Goal: Task Accomplishment & Management: Use online tool/utility

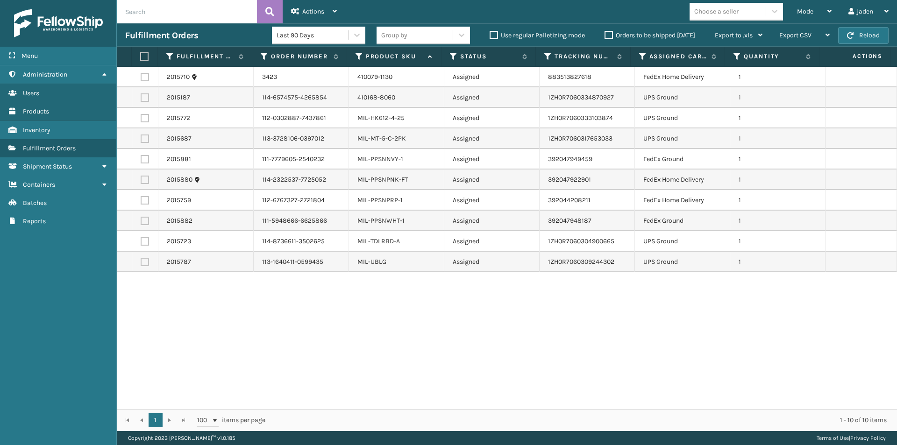
click at [607, 36] on label "Orders to be shipped [DATE]" at bounding box center [650, 35] width 91 height 8
click at [605, 36] on input "Orders to be shipped [DATE]" at bounding box center [605, 33] width 0 height 6
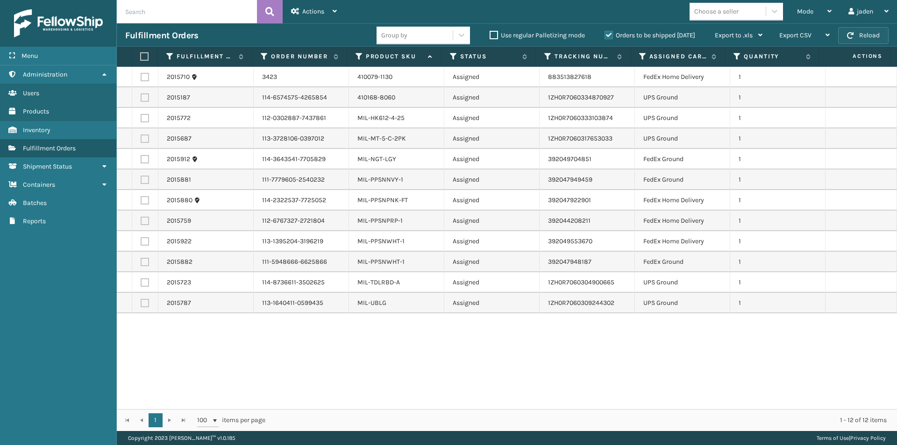
click at [879, 42] on button "Reload" at bounding box center [863, 35] width 50 height 17
click at [607, 31] on label "Orders to be shipped [DATE]" at bounding box center [650, 35] width 91 height 8
click at [605, 31] on input "Orders to be shipped [DATE]" at bounding box center [605, 33] width 0 height 6
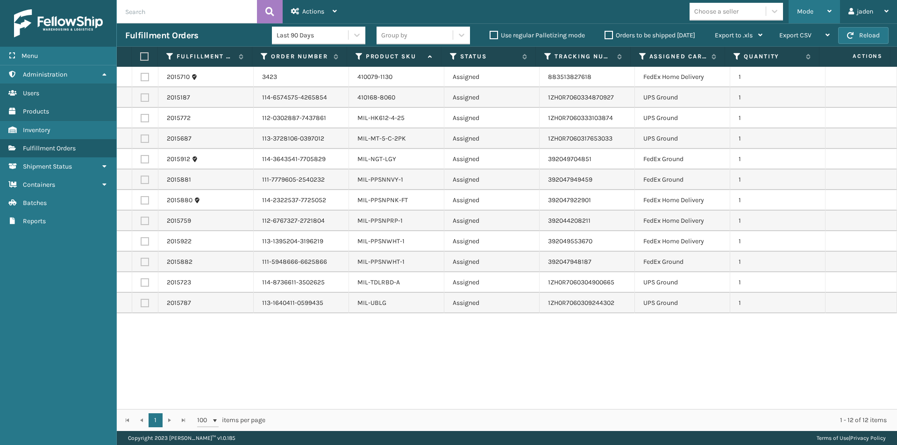
click at [803, 8] on span "Mode" at bounding box center [805, 11] width 16 height 8
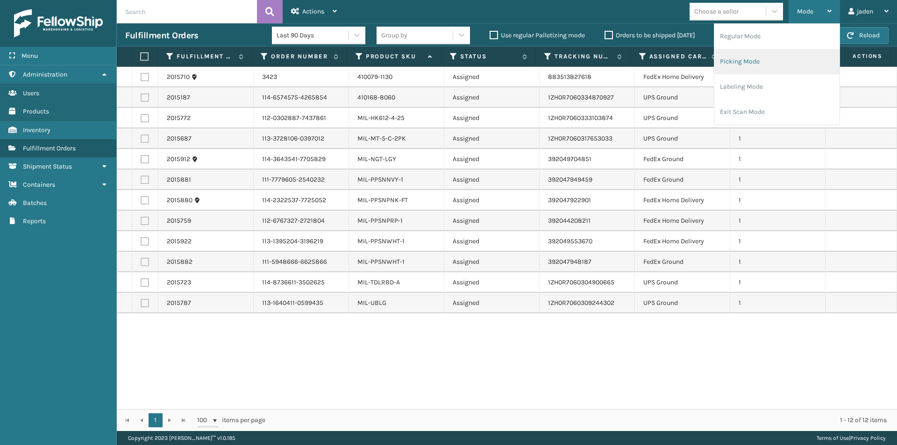
click at [765, 62] on li "Picking Mode" at bounding box center [777, 61] width 125 height 25
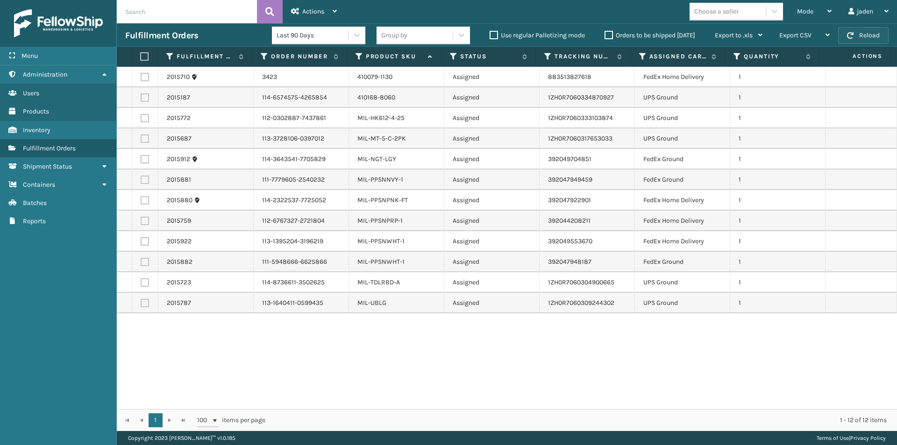
click at [858, 36] on button "Reload" at bounding box center [863, 35] width 50 height 17
click at [822, 5] on div "Mode" at bounding box center [814, 11] width 35 height 23
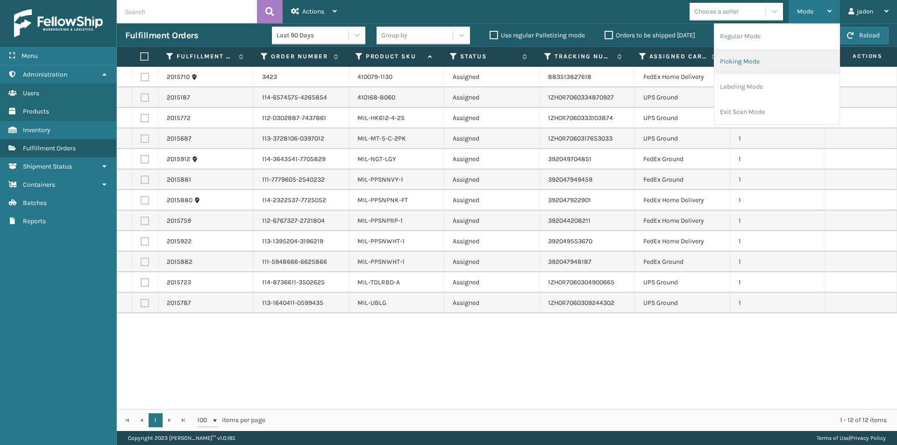
click at [770, 72] on li "Picking Mode" at bounding box center [777, 61] width 125 height 25
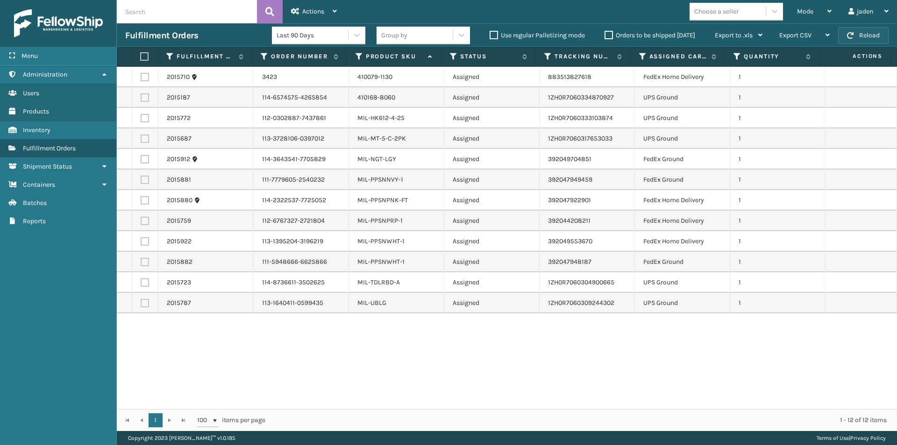
click at [872, 37] on button "Reload" at bounding box center [863, 35] width 50 height 17
drag, startPoint x: 470, startPoint y: 356, endPoint x: 328, endPoint y: 358, distance: 141.6
click at [328, 358] on div "2015710 3423 410079-1130 Assigned 883513827618 FedEx Home Delivery 1 2015187 11…" at bounding box center [507, 238] width 780 height 343
drag, startPoint x: 479, startPoint y: 351, endPoint x: 322, endPoint y: 348, distance: 158.0
click at [322, 348] on div "2015710 3423 410079-1130 Assigned 883513827618 FedEx Home Delivery 1 2015187 11…" at bounding box center [507, 238] width 780 height 343
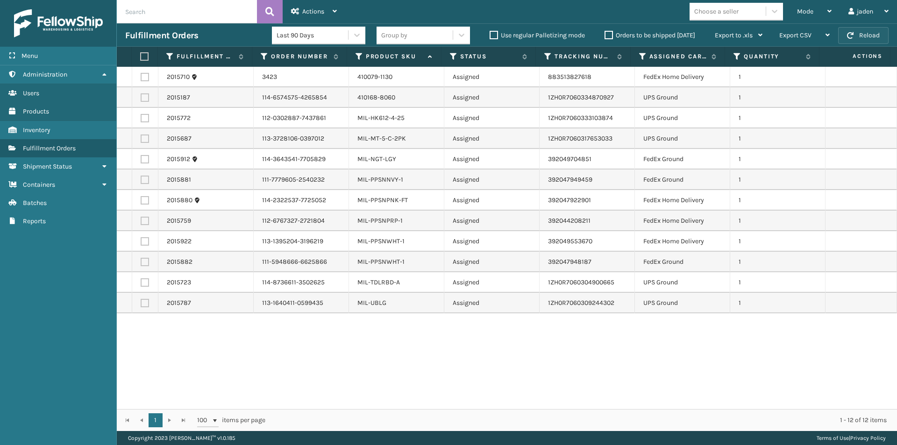
click at [867, 30] on button "Reload" at bounding box center [863, 35] width 50 height 17
drag, startPoint x: 437, startPoint y: 353, endPoint x: 421, endPoint y: 362, distance: 19.0
drag, startPoint x: 421, startPoint y: 362, endPoint x: 431, endPoint y: 296, distance: 66.7
click at [343, 357] on div "2015710 3423 410079-1130 Assigned 883513827618 FedEx Home Delivery 1 2015187 11…" at bounding box center [507, 238] width 780 height 343
click at [801, 15] on span "Mode" at bounding box center [805, 11] width 16 height 8
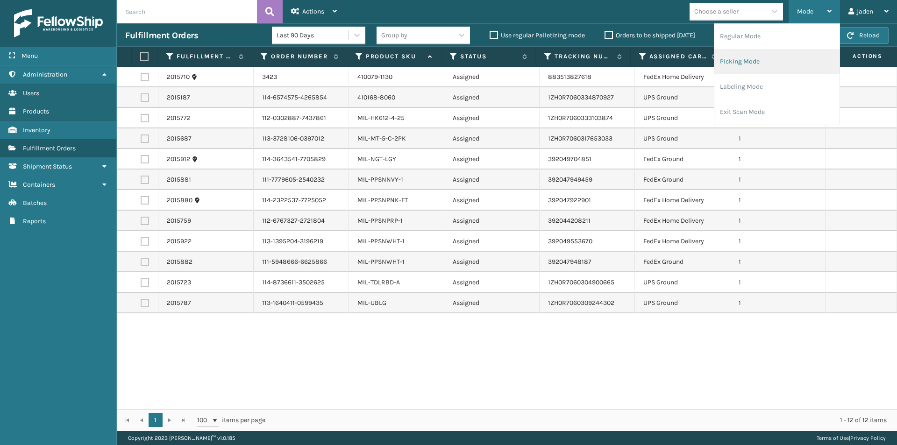
click at [786, 52] on li "Picking Mode" at bounding box center [777, 61] width 125 height 25
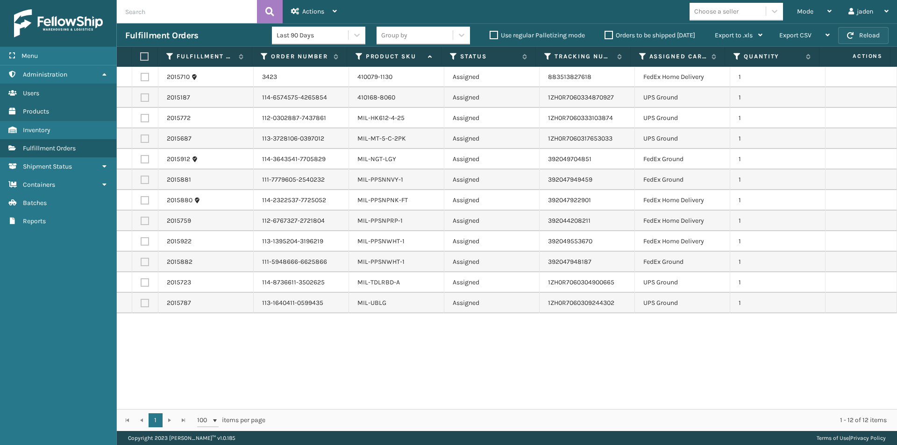
drag, startPoint x: 855, startPoint y: 31, endPoint x: 862, endPoint y: 29, distance: 6.8
click at [862, 29] on button "Reload" at bounding box center [863, 35] width 50 height 17
click at [823, 18] on div "Mode" at bounding box center [814, 11] width 35 height 23
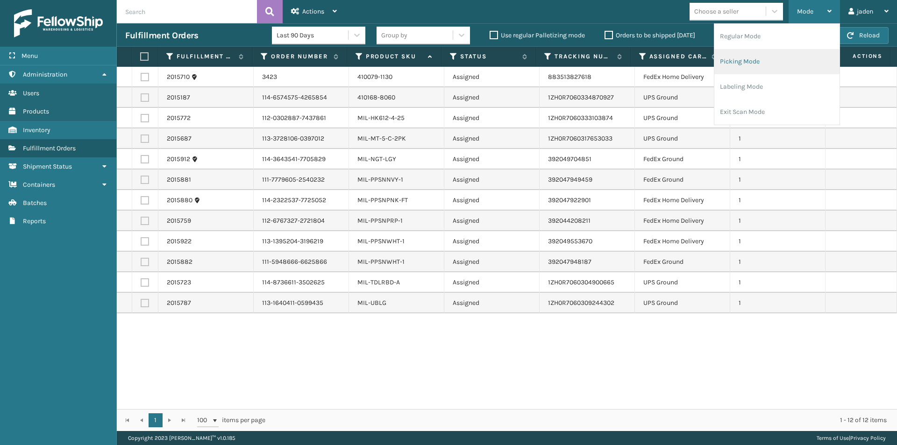
click at [781, 64] on li "Picking Mode" at bounding box center [777, 61] width 125 height 25
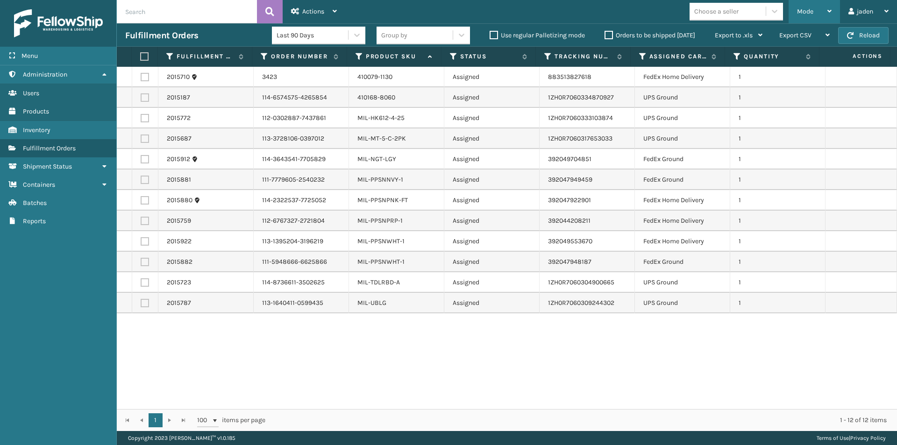
click at [816, 17] on div "Mode" at bounding box center [814, 11] width 35 height 23
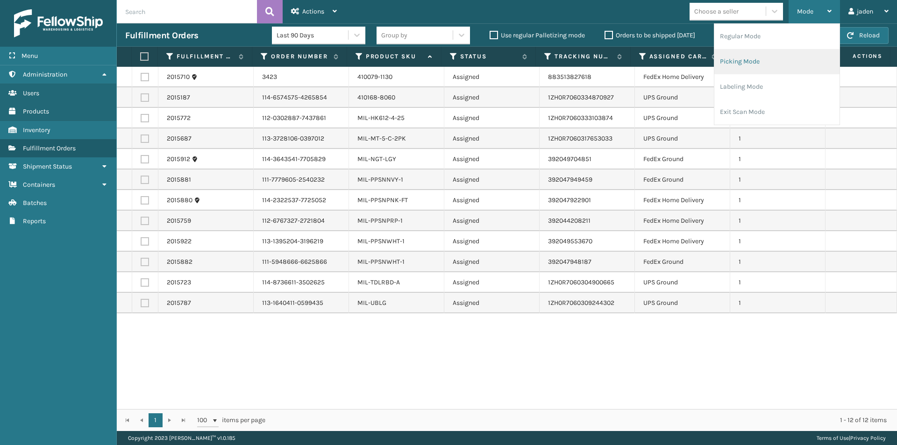
click at [780, 67] on li "Picking Mode" at bounding box center [777, 61] width 125 height 25
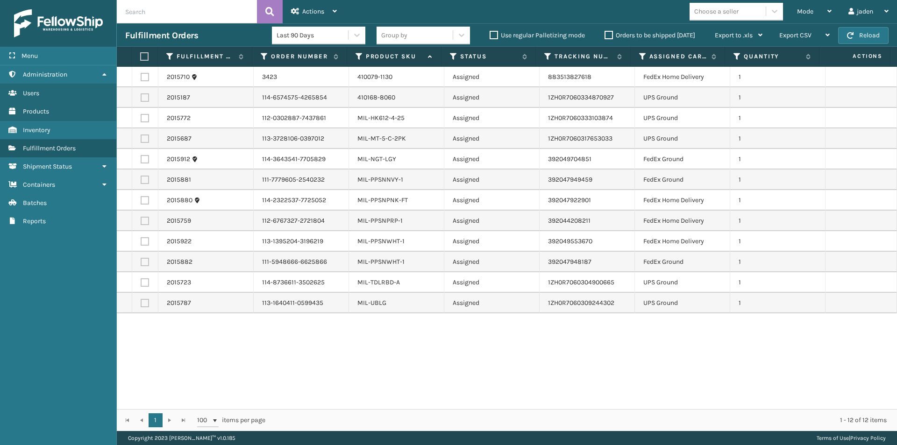
click at [860, 42] on button "Reload" at bounding box center [863, 35] width 50 height 17
click at [860, 38] on button "Reload" at bounding box center [863, 35] width 50 height 17
click at [806, 20] on div "Mode" at bounding box center [814, 11] width 35 height 23
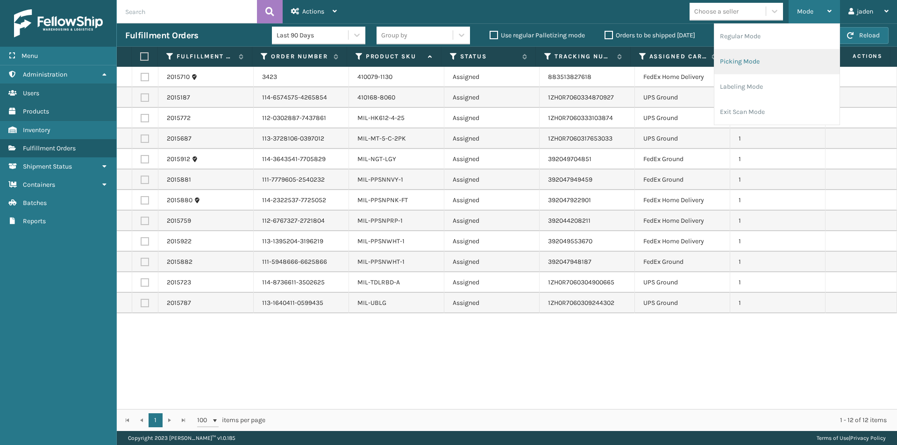
click at [772, 59] on li "Picking Mode" at bounding box center [777, 61] width 125 height 25
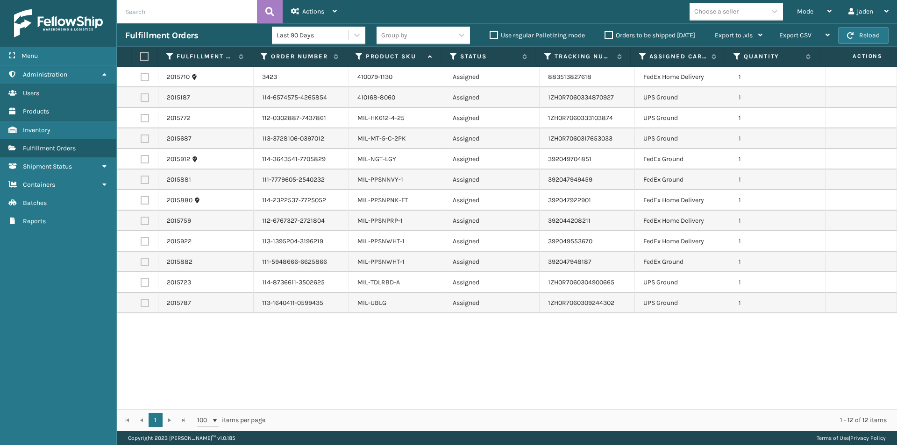
drag, startPoint x: 504, startPoint y: 338, endPoint x: 391, endPoint y: 354, distance: 113.8
click at [391, 354] on div "2015710 3423 410079-1130 Assigned 883513827618 FedEx Home Delivery 1 2015187 11…" at bounding box center [507, 238] width 780 height 343
click at [865, 33] on button "Reload" at bounding box center [863, 35] width 50 height 17
click at [869, 37] on button "Reload" at bounding box center [863, 35] width 50 height 17
click at [829, 9] on icon at bounding box center [830, 11] width 4 height 7
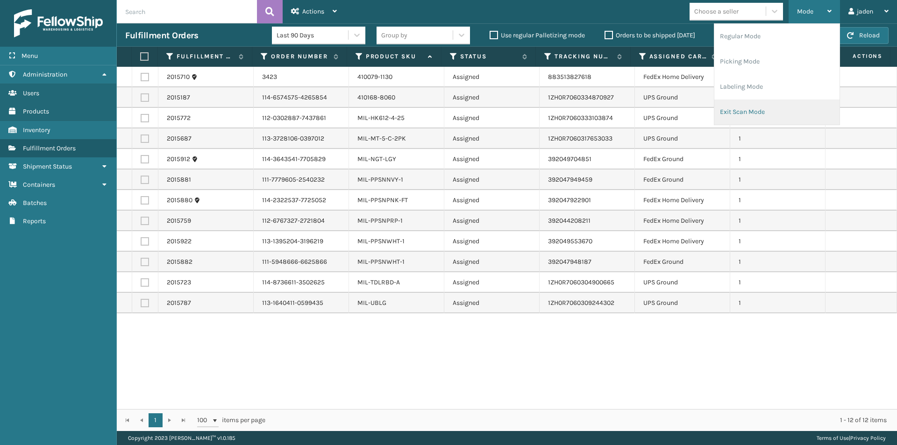
click at [793, 110] on li "Exit Scan Mode" at bounding box center [777, 112] width 125 height 25
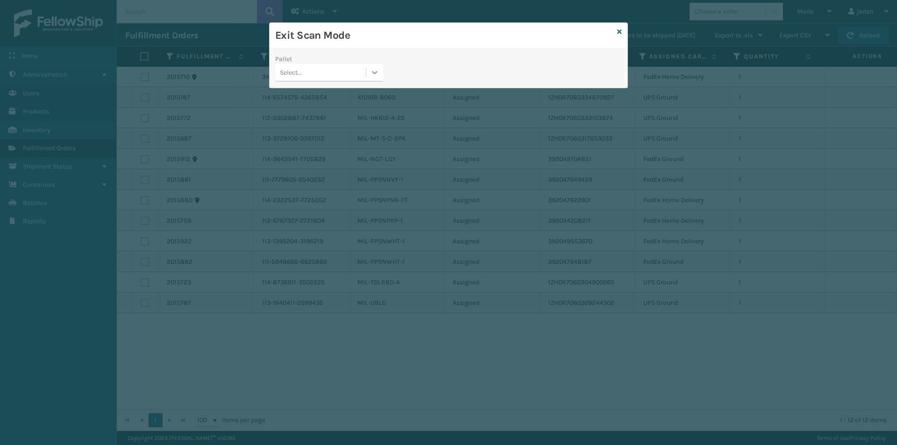
click at [380, 71] on div at bounding box center [374, 72] width 17 height 17
drag, startPoint x: 324, startPoint y: 96, endPoint x: 571, endPoint y: 14, distance: 260.1
click at [328, 94] on div "No options" at bounding box center [329, 95] width 108 height 17
click at [619, 30] on icon at bounding box center [619, 32] width 5 height 7
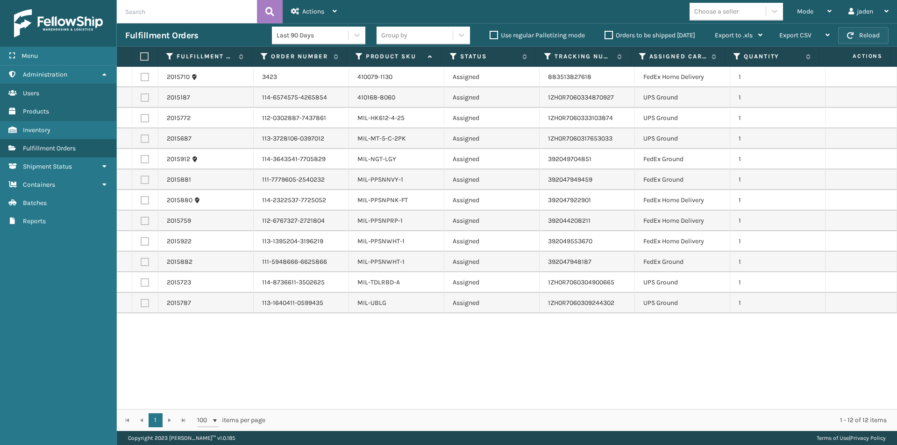
click at [876, 36] on button "Reload" at bounding box center [863, 35] width 50 height 17
